Goal: Transaction & Acquisition: Obtain resource

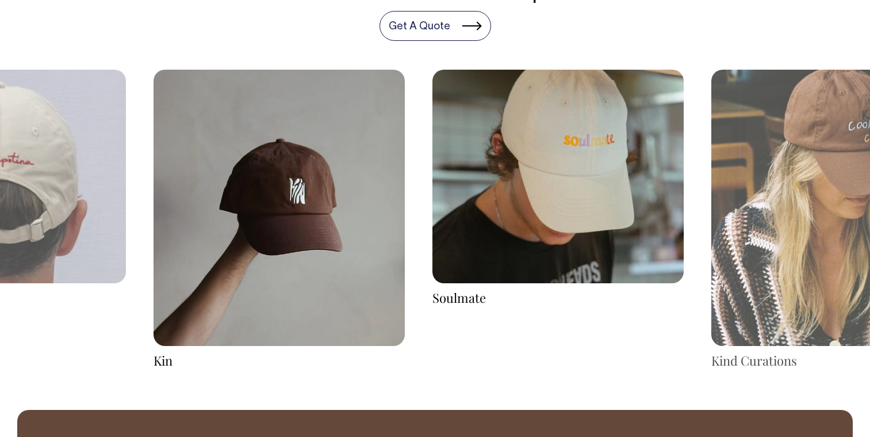
scroll to position [1942, 0]
click at [765, 211] on img at bounding box center [837, 207] width 251 height 277
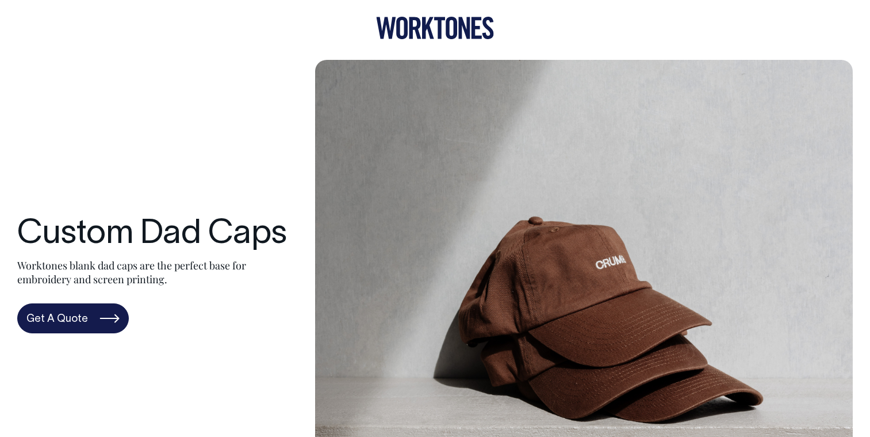
scroll to position [0, 0]
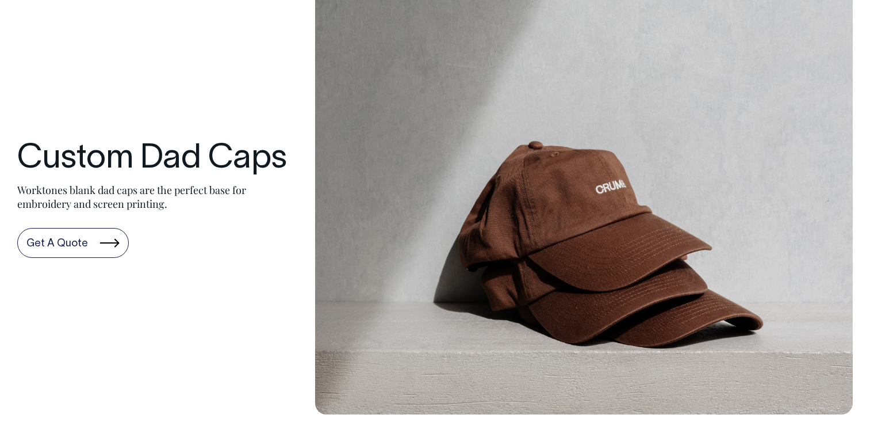
click at [71, 247] on link "Get A Quote" at bounding box center [73, 243] width 112 height 30
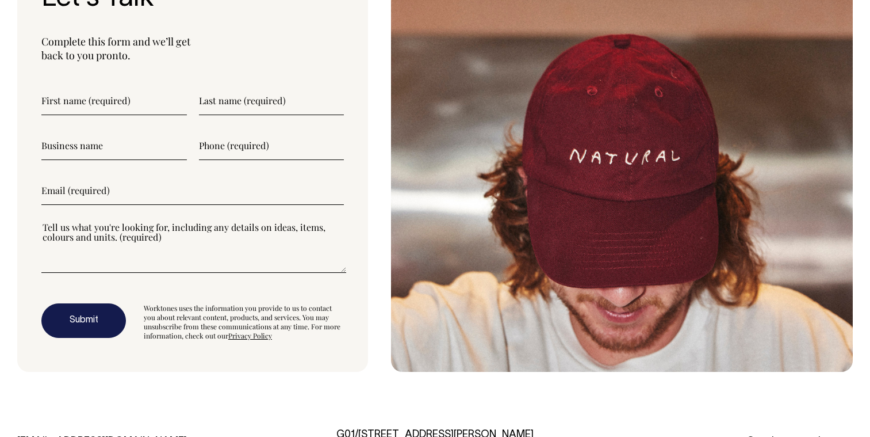
scroll to position [3156, 0]
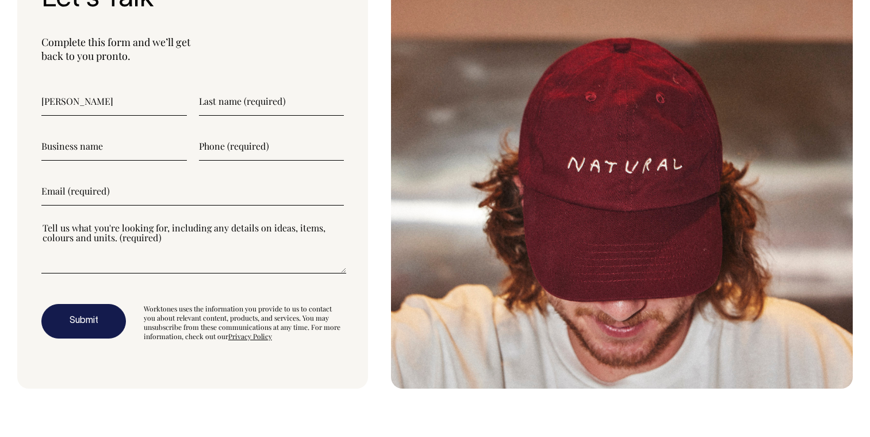
type input"] "Sam"
type input"] "Meppem"
type input"] "Creme Studio"
type input"] "0472725412"
type input"] "hello@creme-studio.com.au"
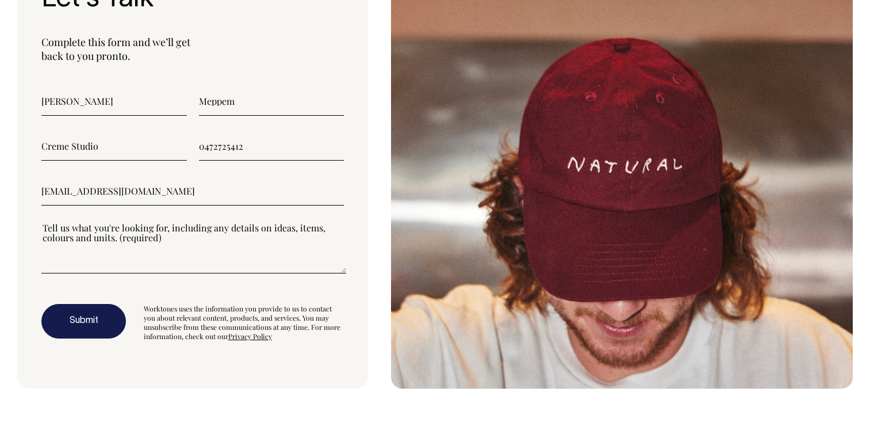
click at [99, 251] on textarea"] at bounding box center [193, 247] width 305 height 52
click at [82, 261] on textarea"] at bounding box center [193, 247] width 305 height 52
click at [76, 270] on textarea"] at bounding box center [193, 247] width 305 height 52
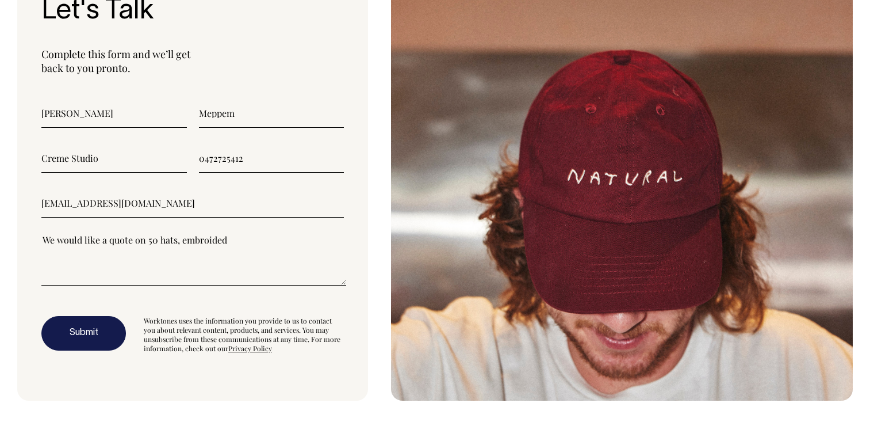
click at [197, 241] on textarea"] "We would like a quote on 50 hats, embroided" at bounding box center [193, 260] width 305 height 52
click at [238, 241] on textarea"] "We would like a quote on 50 hats, embroided" at bounding box center [193, 260] width 305 height 52
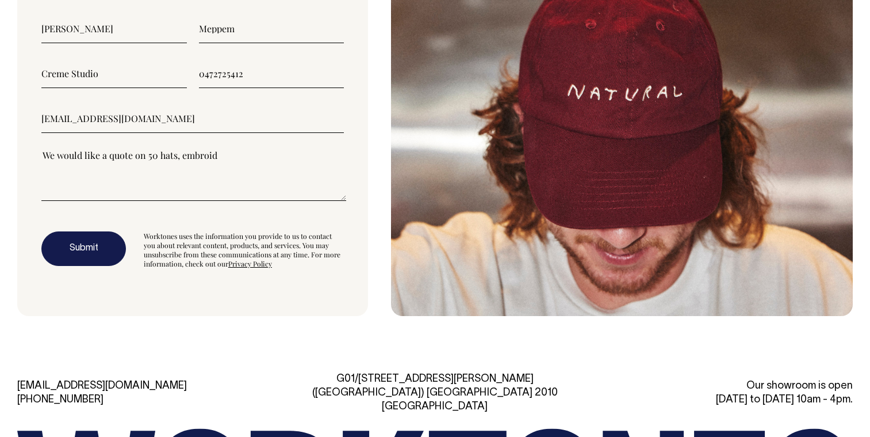
scroll to position [3227, 0]
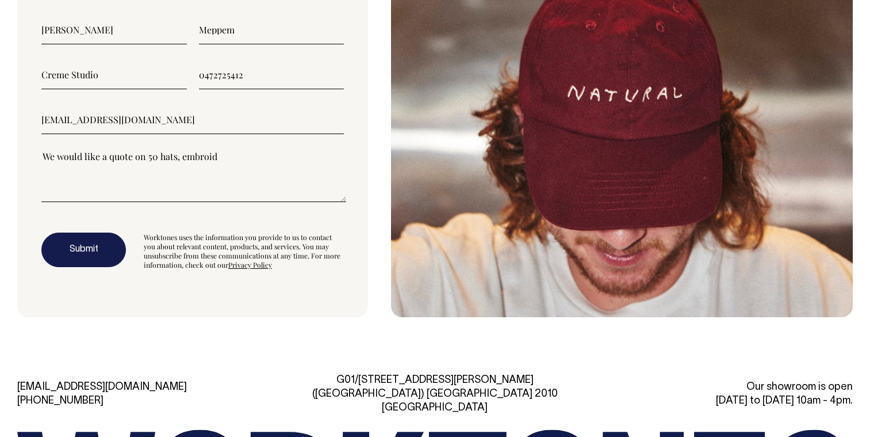
click at [156, 154] on textarea"] "We would like a quote on 50 hats, embroid" at bounding box center [193, 176] width 305 height 52
click at [240, 158] on textarea"] "We would like a quote on 50 dad hats, embroid" at bounding box center [193, 176] width 305 height 52
type textarea"] "We would like a quote on 50 dad hats, embroidered with our logo - creme studio,…"
click at [102, 243] on button "Submit" at bounding box center [83, 249] width 85 height 35
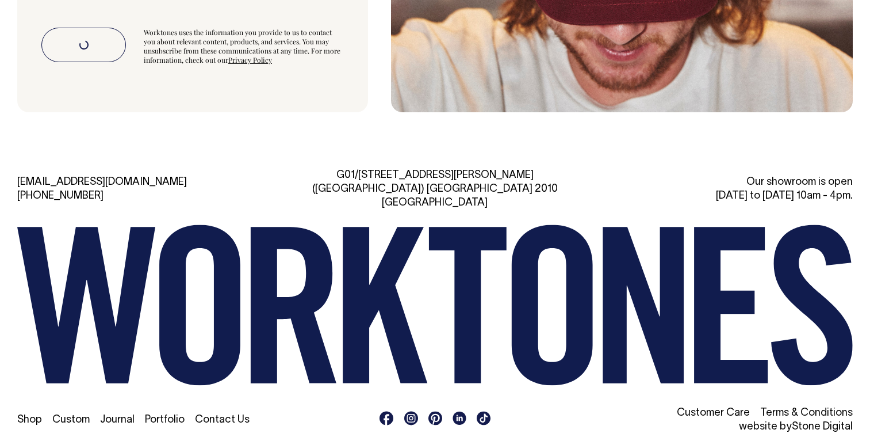
scroll to position [3433, 0]
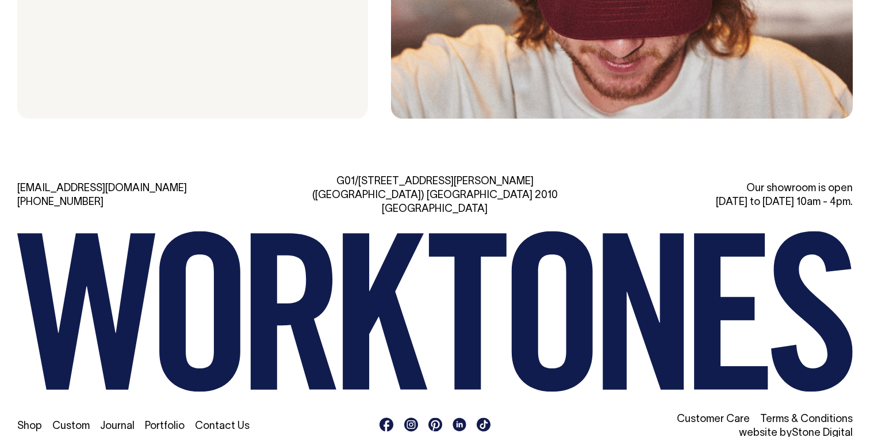
scroll to position [3385, 0]
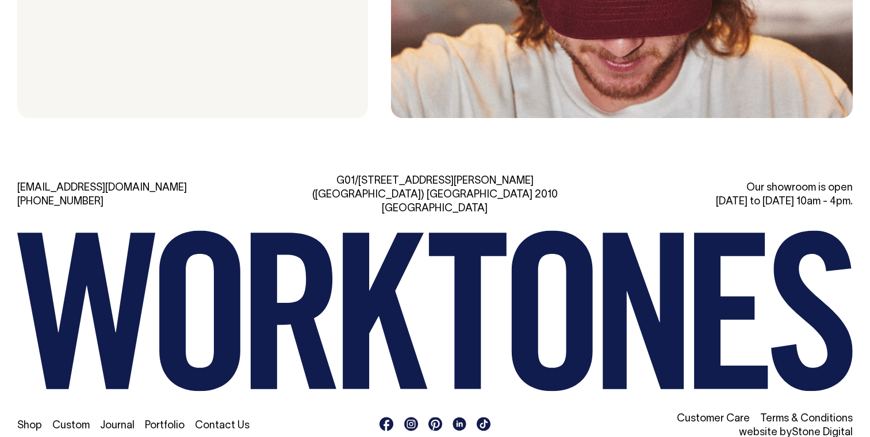
click at [28, 420] on link "Shop" at bounding box center [29, 425] width 25 height 10
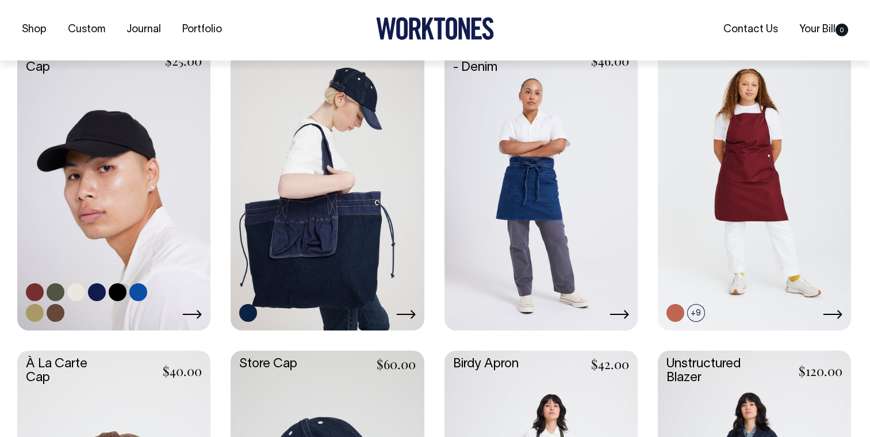
scroll to position [300, 0]
click at [197, 315] on icon at bounding box center [192, 313] width 20 height 9
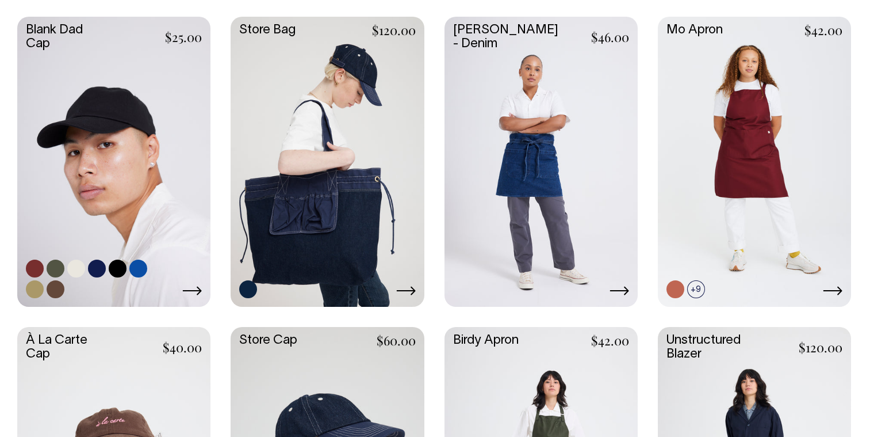
scroll to position [323, 0]
click at [136, 159] on link at bounding box center [113, 161] width 193 height 288
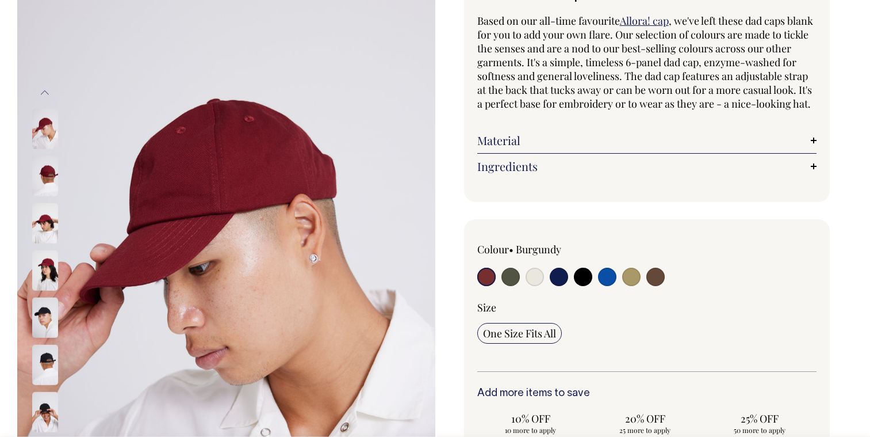
scroll to position [104, 0]
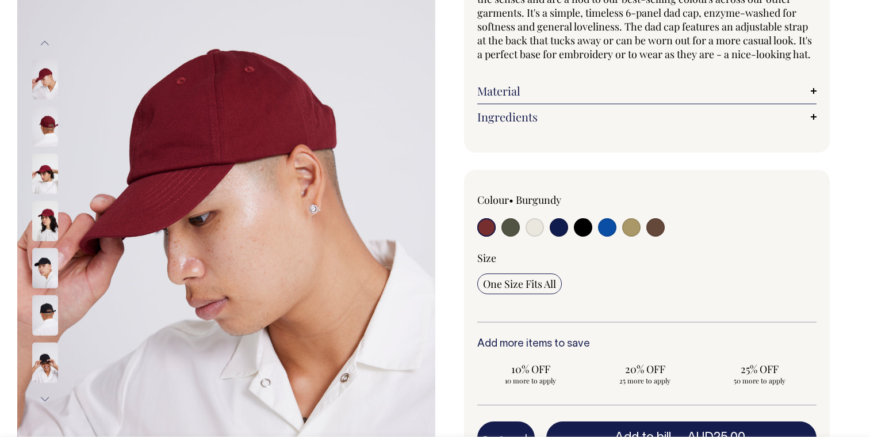
click at [510, 236] on input "radio" at bounding box center [511, 227] width 18 height 18
radio input "true"
select select "Olive"
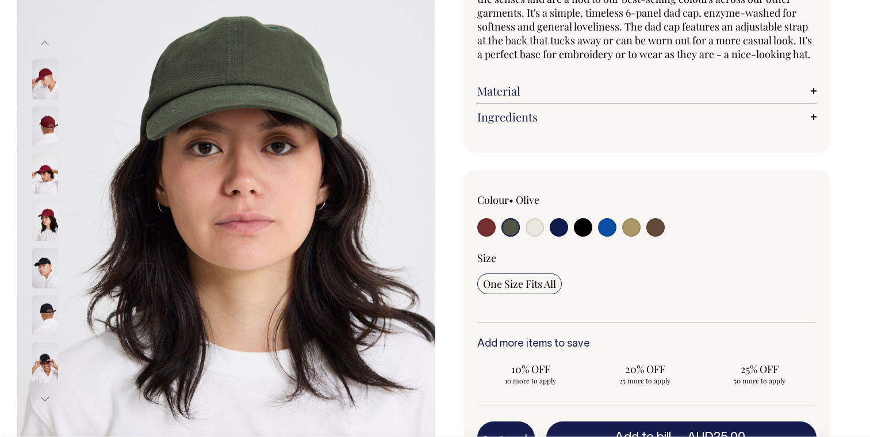
scroll to position [154, 0]
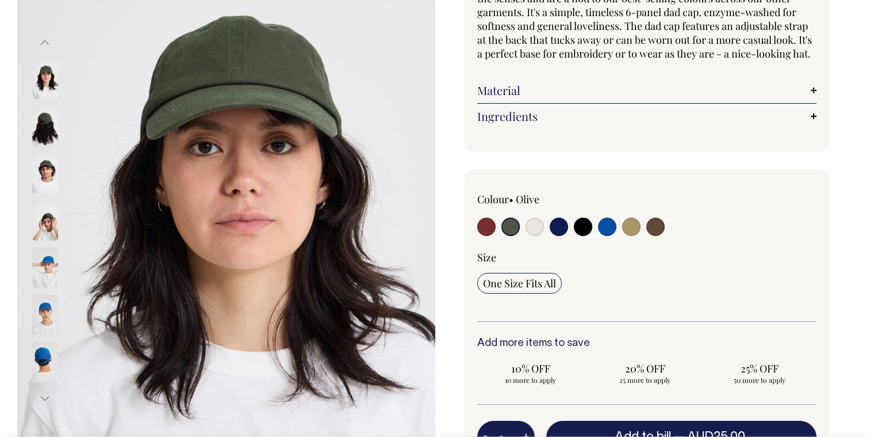
click at [536, 236] on input "radio" at bounding box center [535, 226] width 18 height 18
radio input "true"
select select "Natural"
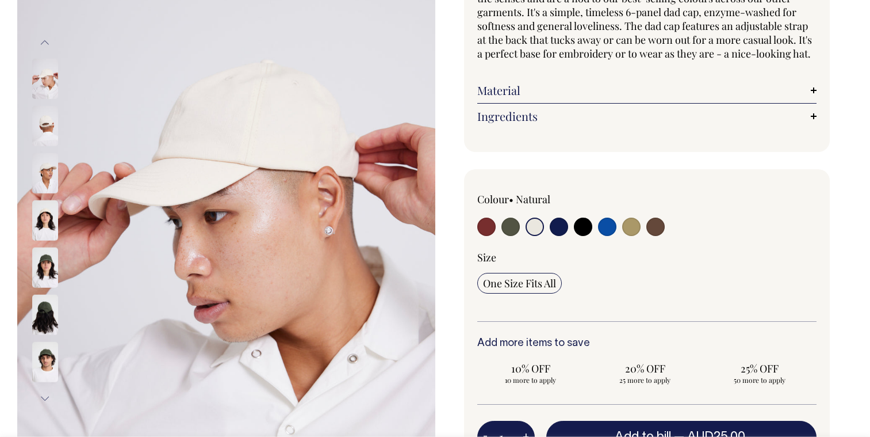
click at [562, 236] on input "radio" at bounding box center [559, 226] width 18 height 18
radio input "true"
select select "Dark Navy"
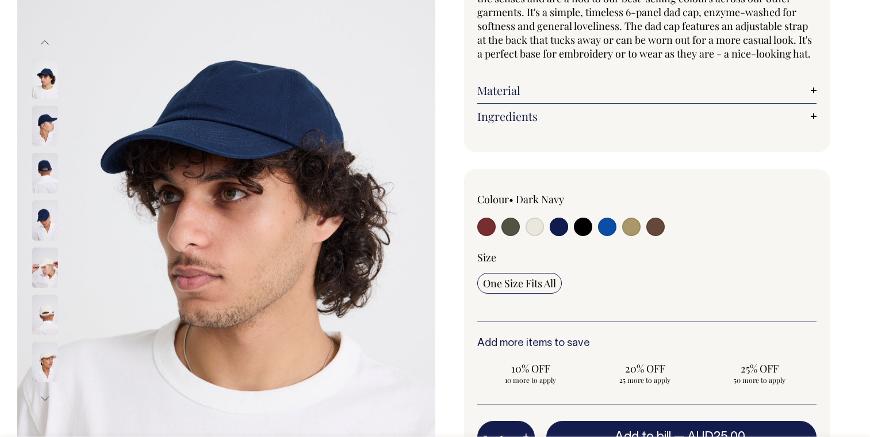
click at [579, 236] on input "radio" at bounding box center [583, 226] width 18 height 18
radio input "true"
select select "Black"
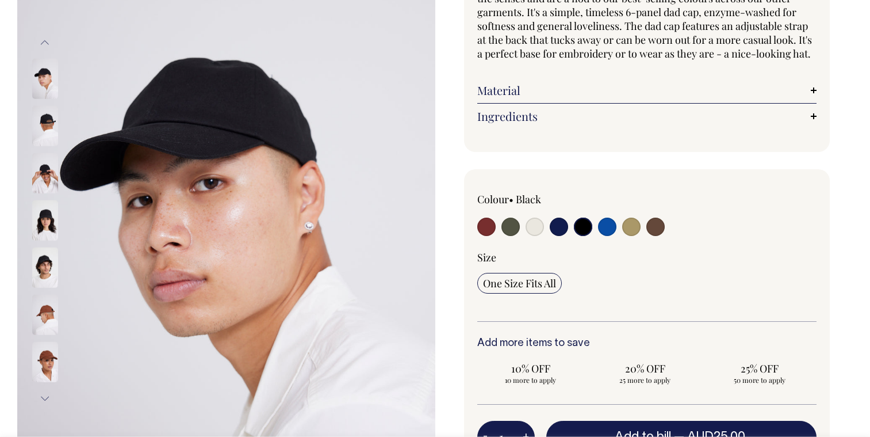
click at [607, 236] on input "radio" at bounding box center [607, 226] width 18 height 18
radio input "true"
select select "Worker Blue"
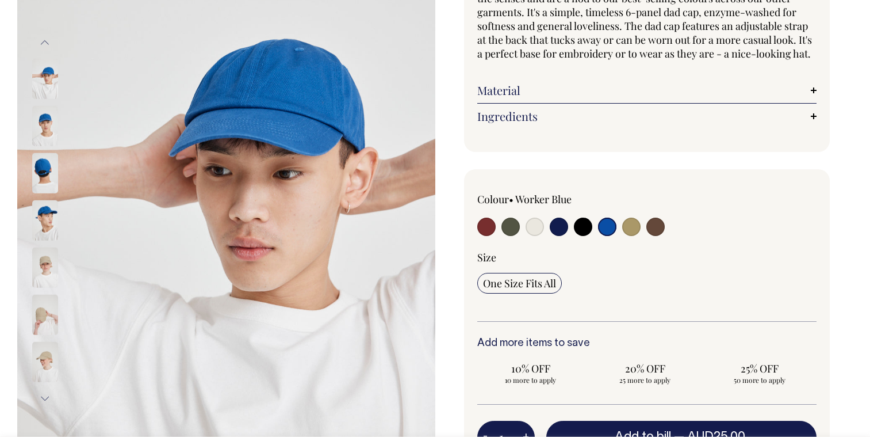
click at [626, 236] on input "radio" at bounding box center [631, 226] width 18 height 18
radio input "true"
select select "Washed Khaki"
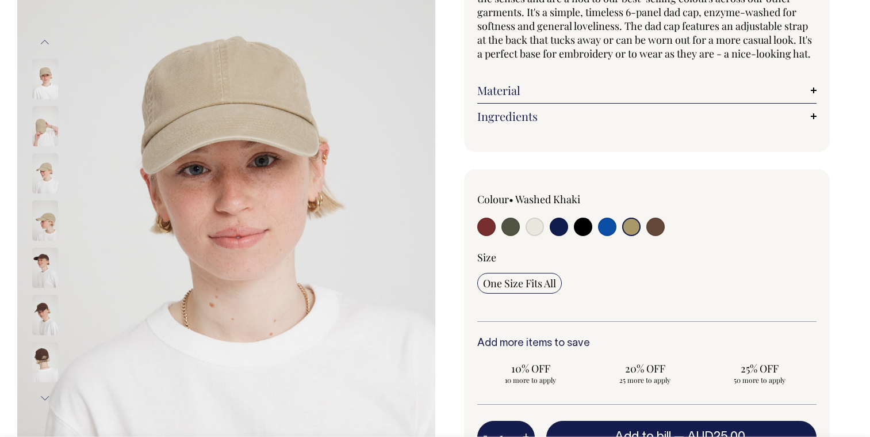
click at [660, 236] on input "radio" at bounding box center [656, 226] width 18 height 18
radio input "true"
select select "Espresso"
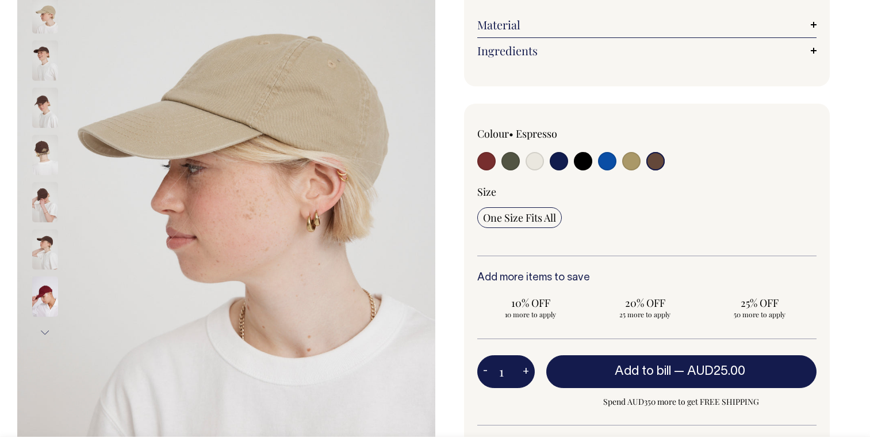
scroll to position [220, 0]
